Goal: Task Accomplishment & Management: Manage account settings

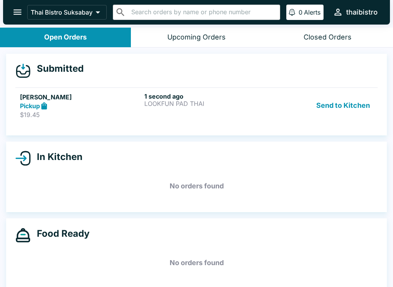
click at [129, 114] on p "$19.45" at bounding box center [80, 115] width 121 height 8
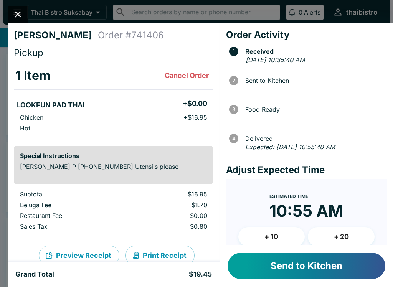
click at [281, 261] on button "Send to Kitchen" at bounding box center [307, 266] width 158 height 26
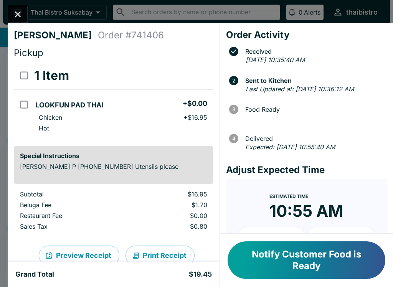
click at [18, 17] on icon "Close" at bounding box center [18, 14] width 10 height 10
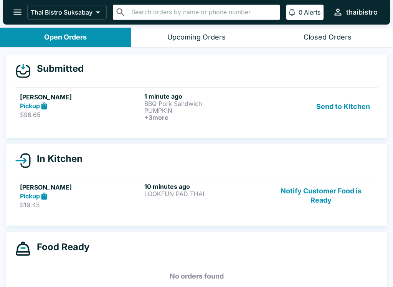
click at [104, 124] on link "[PERSON_NAME] Pickup $96.65 1 minute ago BBQ Pork Sandwich PUMPKIN + 3 more Sen…" at bounding box center [196, 107] width 362 height 38
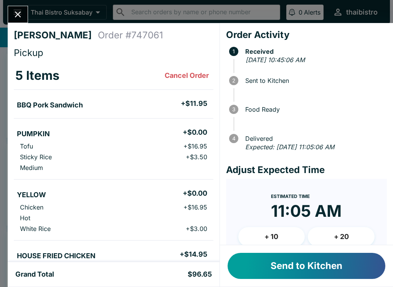
click at [308, 267] on button "Send to Kitchen" at bounding box center [307, 266] width 158 height 26
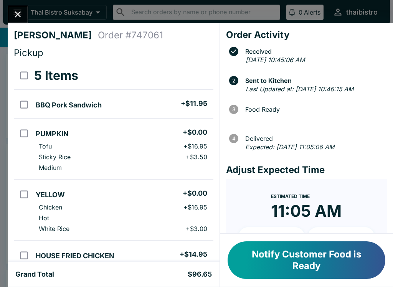
scroll to position [-4, 0]
click at [17, 8] on button "Close" at bounding box center [18, 14] width 20 height 17
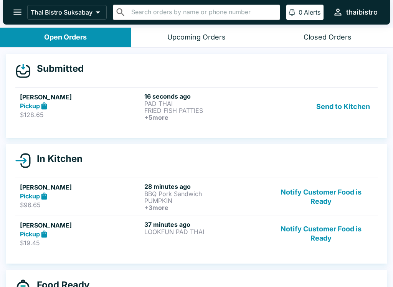
click at [132, 109] on div "Pickup" at bounding box center [80, 106] width 121 height 9
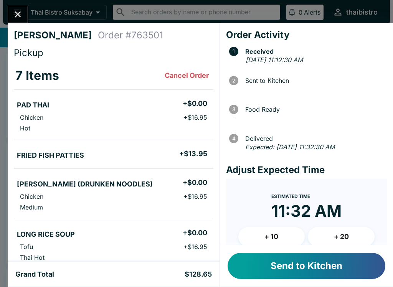
click at [289, 270] on button "Send to Kitchen" at bounding box center [307, 266] width 158 height 26
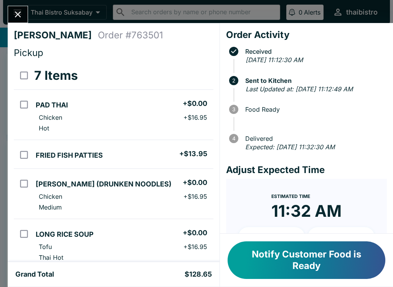
click at [20, 10] on icon "Close" at bounding box center [18, 14] width 10 height 10
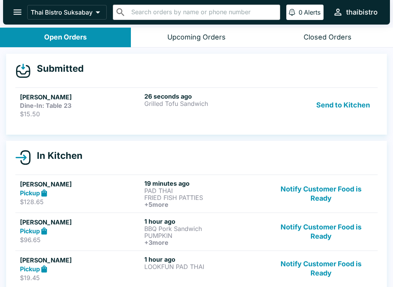
click at [31, 109] on strong "Dine-In: Table 23" at bounding box center [45, 106] width 51 height 8
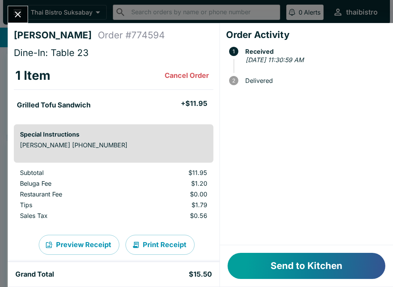
click at [261, 264] on button "Send to Kitchen" at bounding box center [307, 266] width 158 height 26
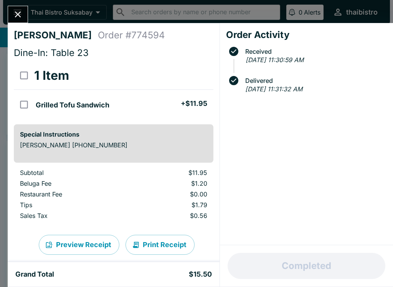
click at [14, 12] on icon "Close" at bounding box center [18, 14] width 10 height 10
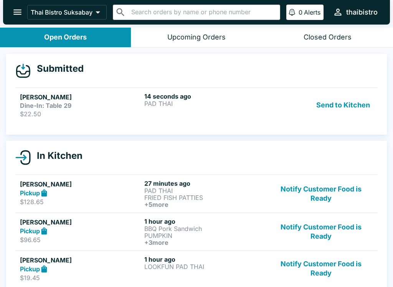
click at [123, 111] on p "$22.50" at bounding box center [80, 114] width 121 height 8
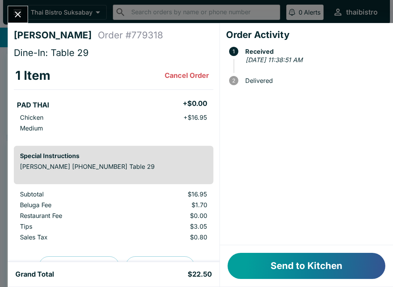
click at [300, 269] on button "Send to Kitchen" at bounding box center [307, 266] width 158 height 26
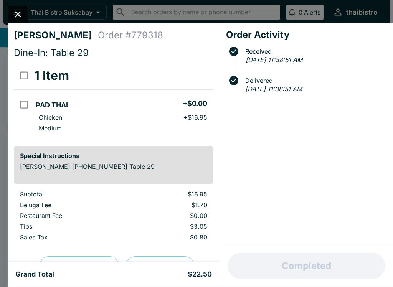
click at [16, 12] on icon "Close" at bounding box center [18, 15] width 6 height 6
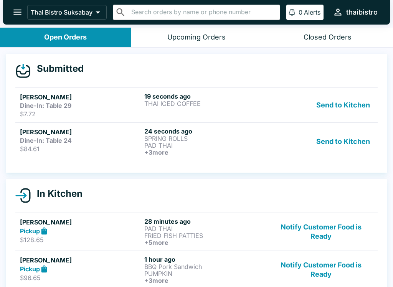
click at [100, 157] on link "[PERSON_NAME] Dine-In: Table 24 $84.61 24 seconds ago SPRING ROLLS PAD THAI + 3…" at bounding box center [196, 141] width 362 height 38
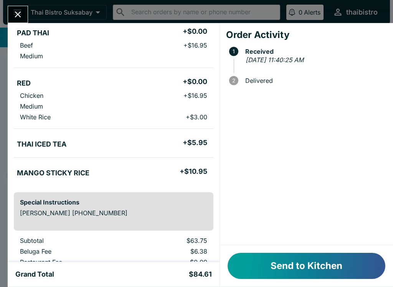
scroll to position [107, 0]
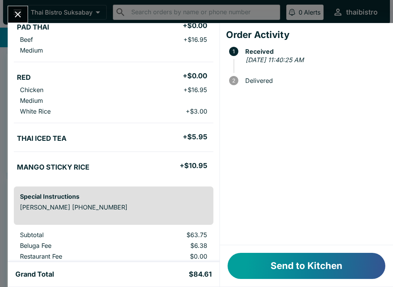
click at [258, 265] on button "Send to Kitchen" at bounding box center [307, 266] width 158 height 26
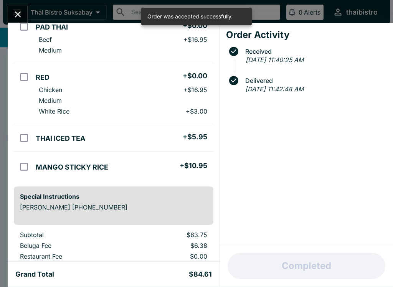
click at [19, 16] on icon "Close" at bounding box center [18, 15] width 6 height 6
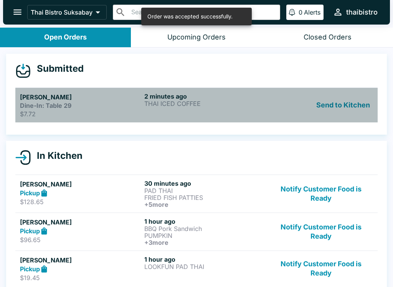
click at [27, 106] on strong "Dine-In: Table 29" at bounding box center [45, 106] width 51 height 8
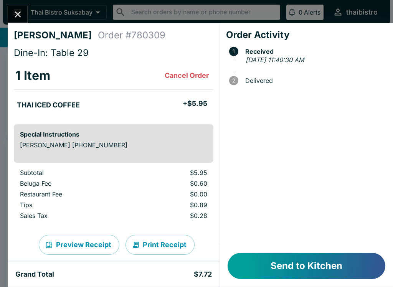
click at [317, 261] on button "Send to Kitchen" at bounding box center [307, 266] width 158 height 26
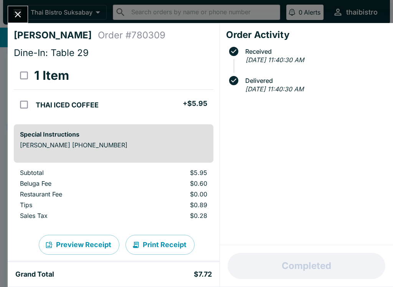
click at [26, 16] on button "Close" at bounding box center [18, 14] width 20 height 17
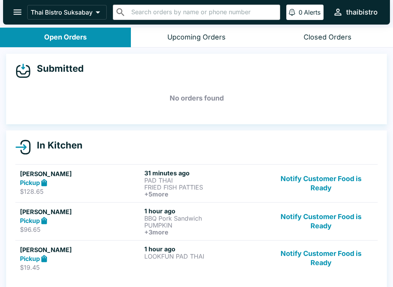
click at [152, 188] on p "FRIED FISH PATTIES" at bounding box center [204, 187] width 121 height 7
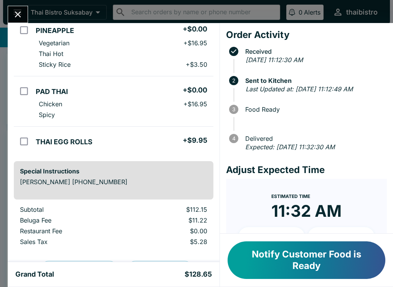
scroll to position [277, 0]
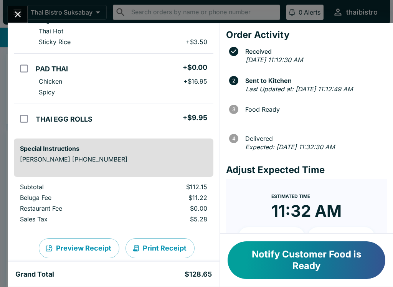
click at [24, 4] on div "[PERSON_NAME] Order # 763501 Pickup 7 Items PAD THAI + $0.00 Chicken + $16.95 H…" at bounding box center [196, 143] width 393 height 287
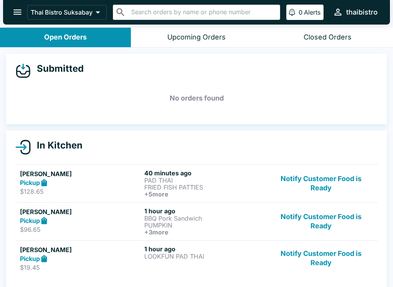
click at [319, 175] on button "Notify Customer Food is Ready" at bounding box center [321, 183] width 104 height 28
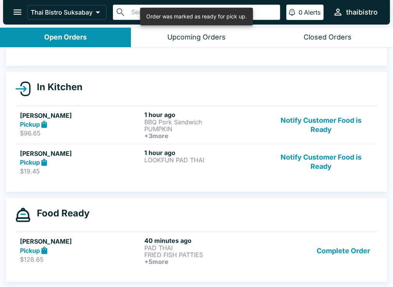
scroll to position [58, 0]
click at [329, 159] on button "Notify Customer Food is Ready" at bounding box center [321, 162] width 104 height 26
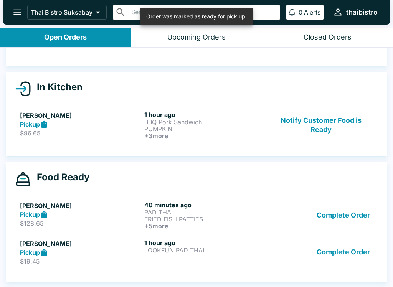
click at [327, 126] on button "Notify Customer Food is Ready" at bounding box center [321, 125] width 104 height 28
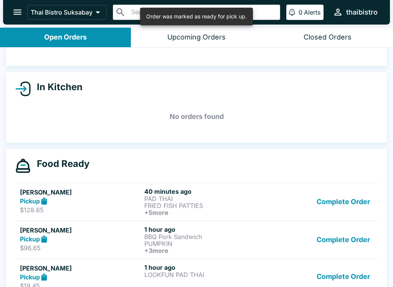
click at [351, 201] on button "Complete Order" at bounding box center [344, 202] width 60 height 28
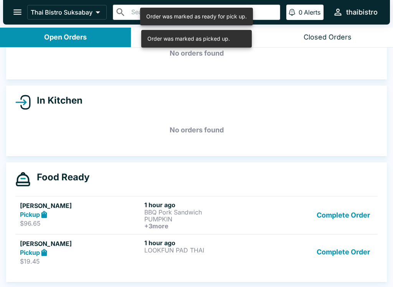
click at [353, 220] on button "Complete Order" at bounding box center [344, 215] width 60 height 28
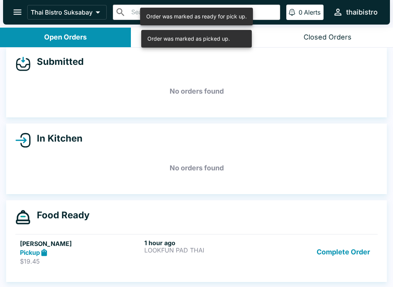
scroll to position [7, 0]
click at [352, 251] on button "Complete Order" at bounding box center [344, 252] width 60 height 26
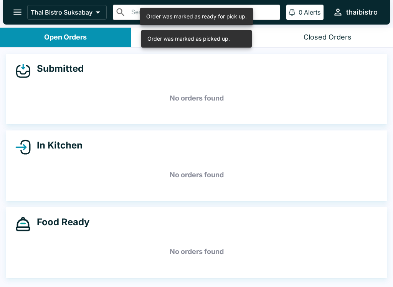
click at [335, 30] on button "Closed Orders" at bounding box center [327, 38] width 131 height 20
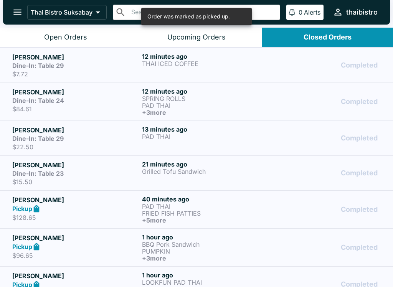
click at [165, 113] on h6 "+ 3 more" at bounding box center [205, 112] width 127 height 7
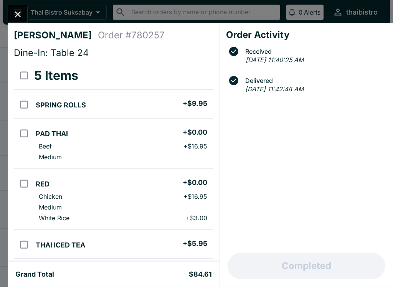
click at [22, 15] on icon "Close" at bounding box center [18, 14] width 10 height 10
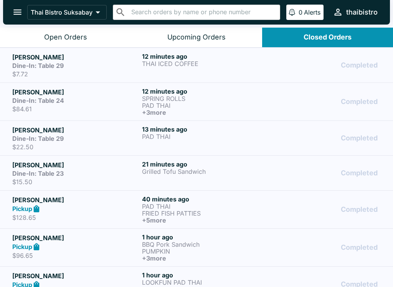
click at [125, 95] on h5 "[PERSON_NAME]" at bounding box center [75, 92] width 127 height 9
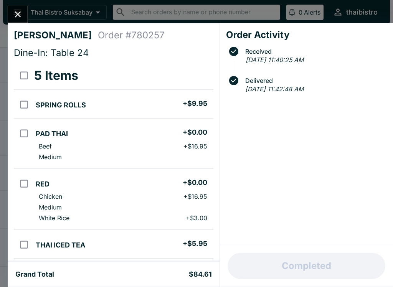
click at [21, 17] on icon "Close" at bounding box center [18, 15] width 6 height 6
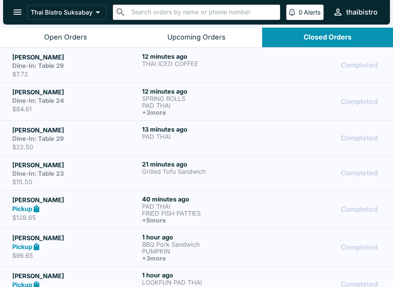
click at [113, 61] on h5 "[PERSON_NAME]" at bounding box center [75, 57] width 127 height 9
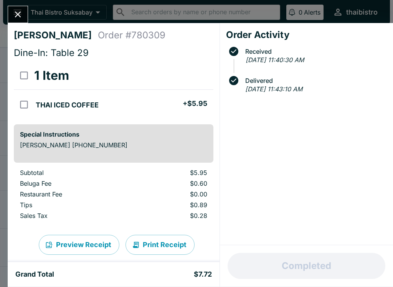
click at [22, 13] on icon "Close" at bounding box center [18, 14] width 10 height 10
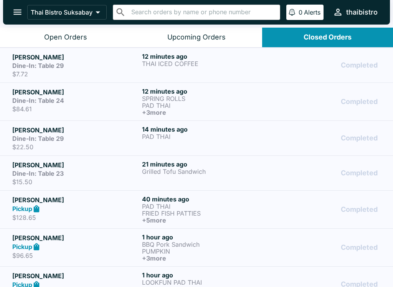
click at [143, 134] on p "PAD THAI" at bounding box center [205, 136] width 127 height 7
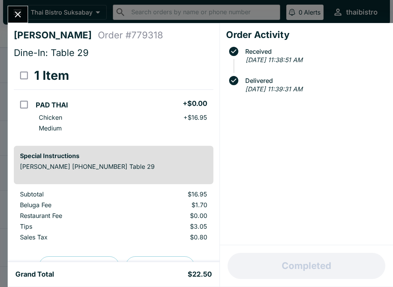
click at [20, 11] on icon "Close" at bounding box center [18, 14] width 10 height 10
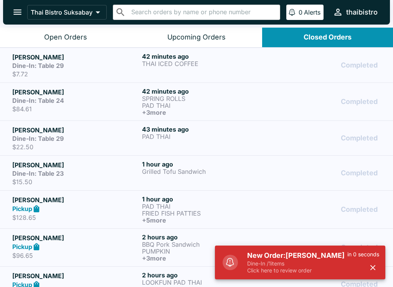
click at [94, 29] on button "Open Orders" at bounding box center [65, 38] width 131 height 20
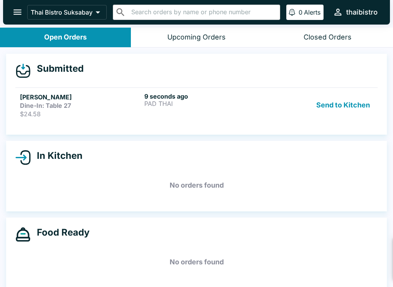
click at [131, 104] on div "Dine-In: Table 27" at bounding box center [80, 106] width 121 height 8
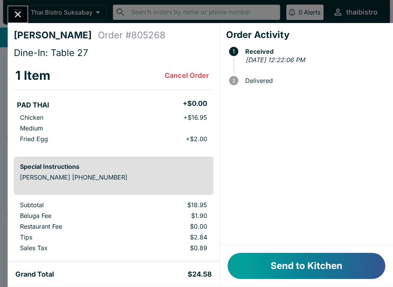
click at [271, 262] on button "Send to Kitchen" at bounding box center [307, 266] width 158 height 26
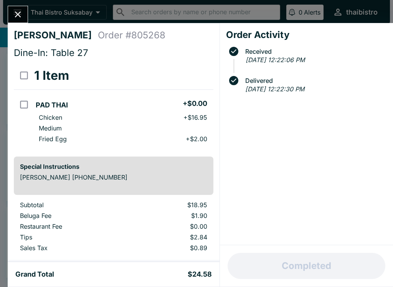
click at [11, 16] on button "Close" at bounding box center [18, 14] width 20 height 17
